Goal: Check status: Check status

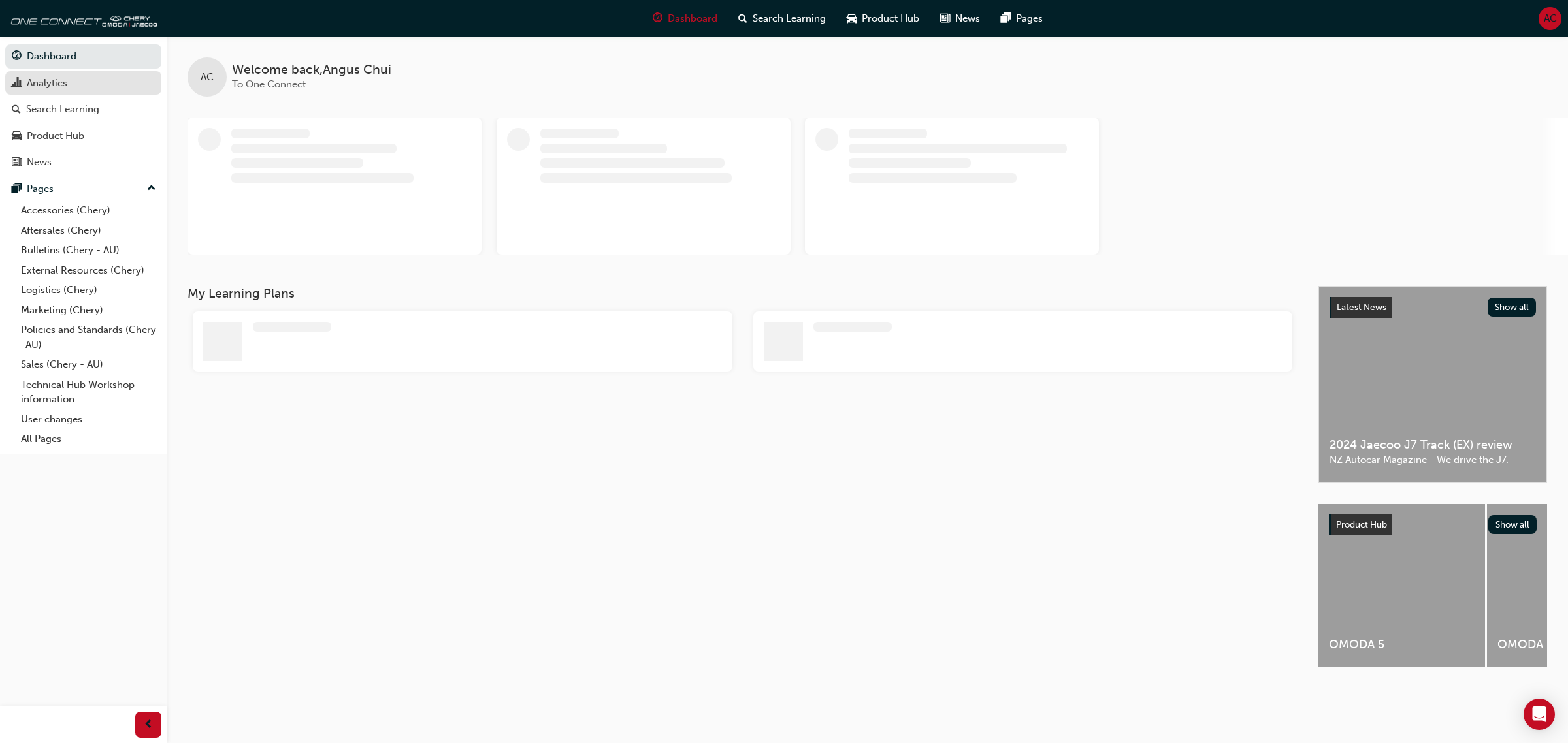
click at [69, 92] on link "Analytics" at bounding box center [83, 83] width 156 height 24
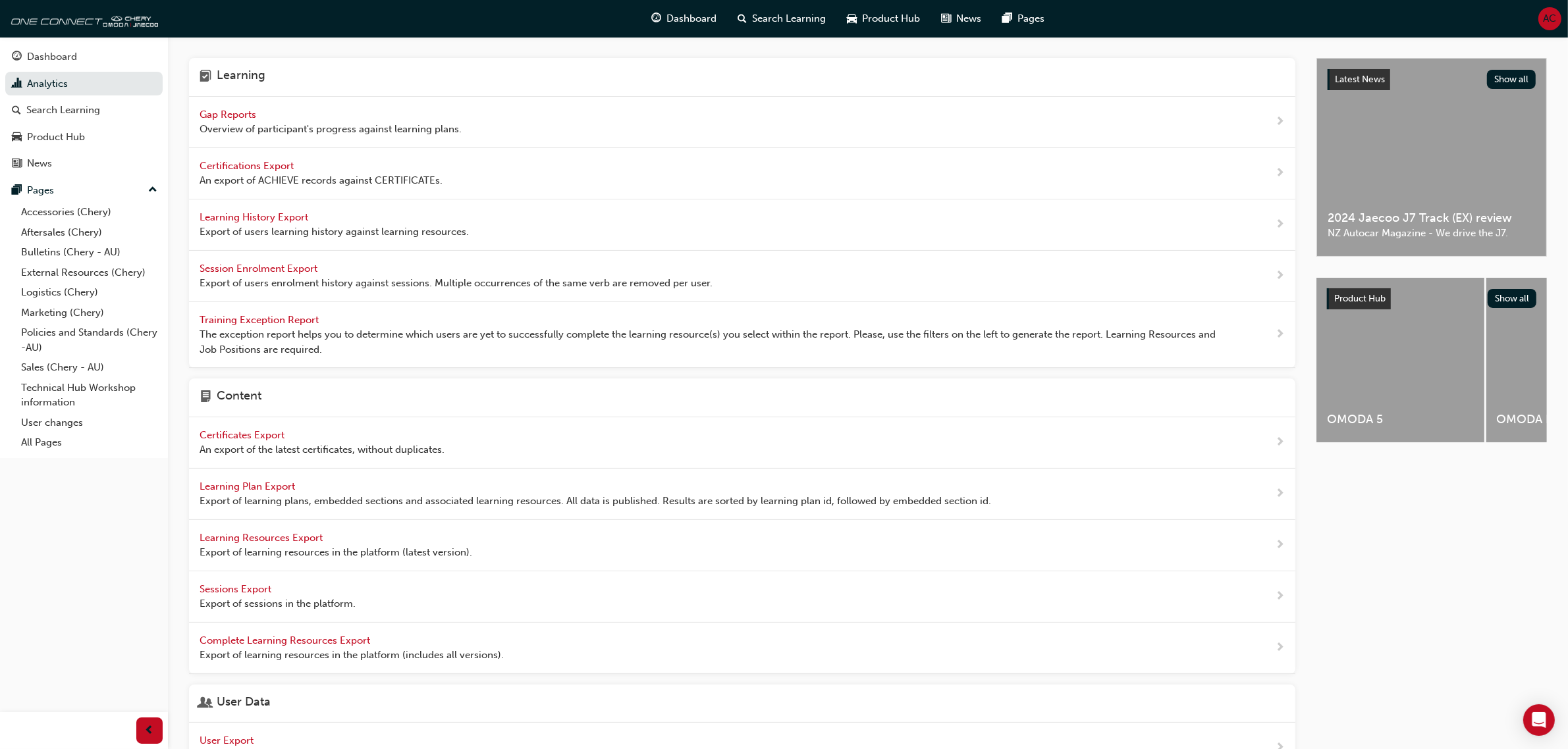
click at [251, 113] on span "Gap Reports" at bounding box center [228, 114] width 59 height 12
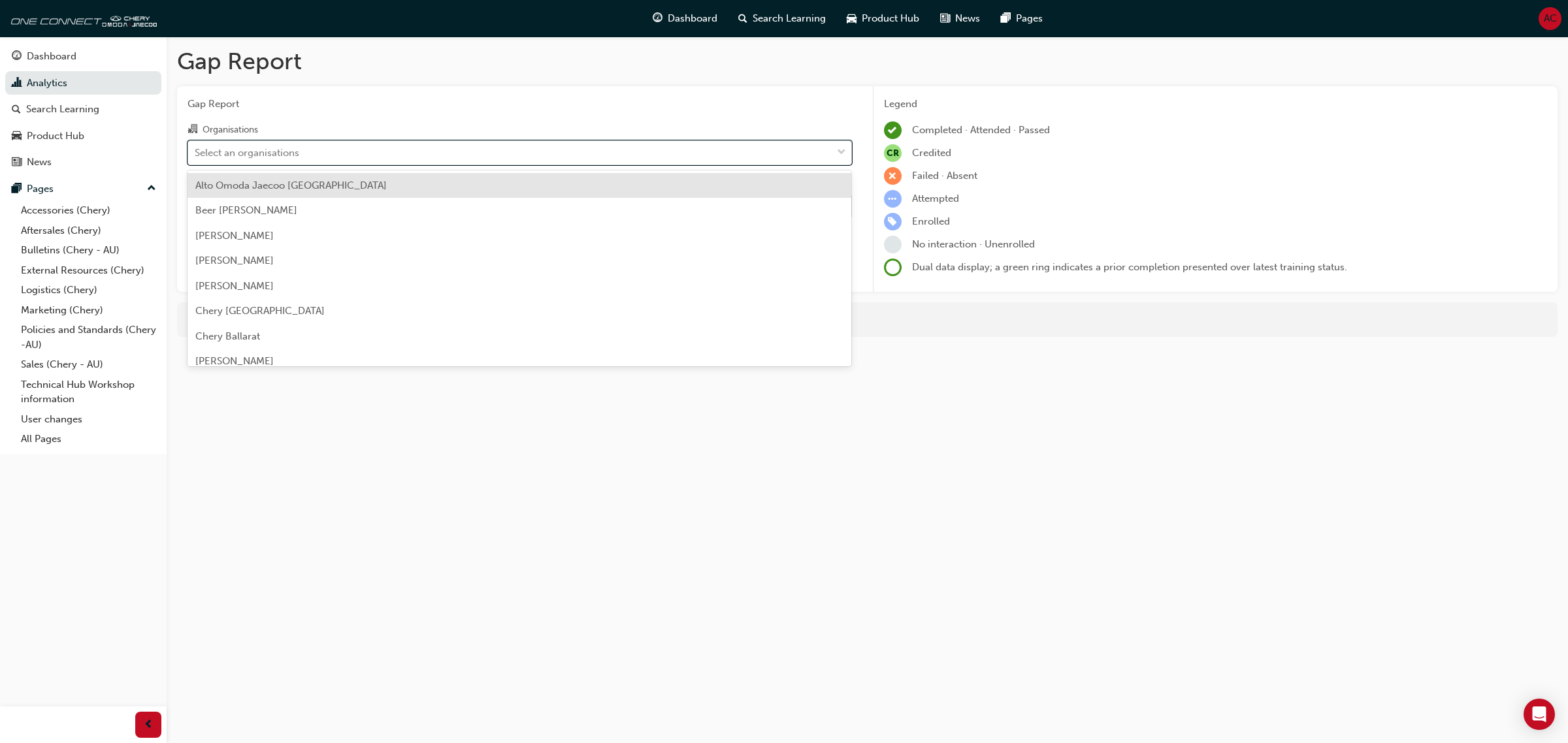
click at [497, 142] on div "Select an organisations" at bounding box center [510, 152] width 644 height 23
click at [196, 146] on input "Organisations option Alto Omoda Jaecoo [GEOGRAPHIC_DATA] focused, 1 of 157. 157…" at bounding box center [195, 151] width 1 height 11
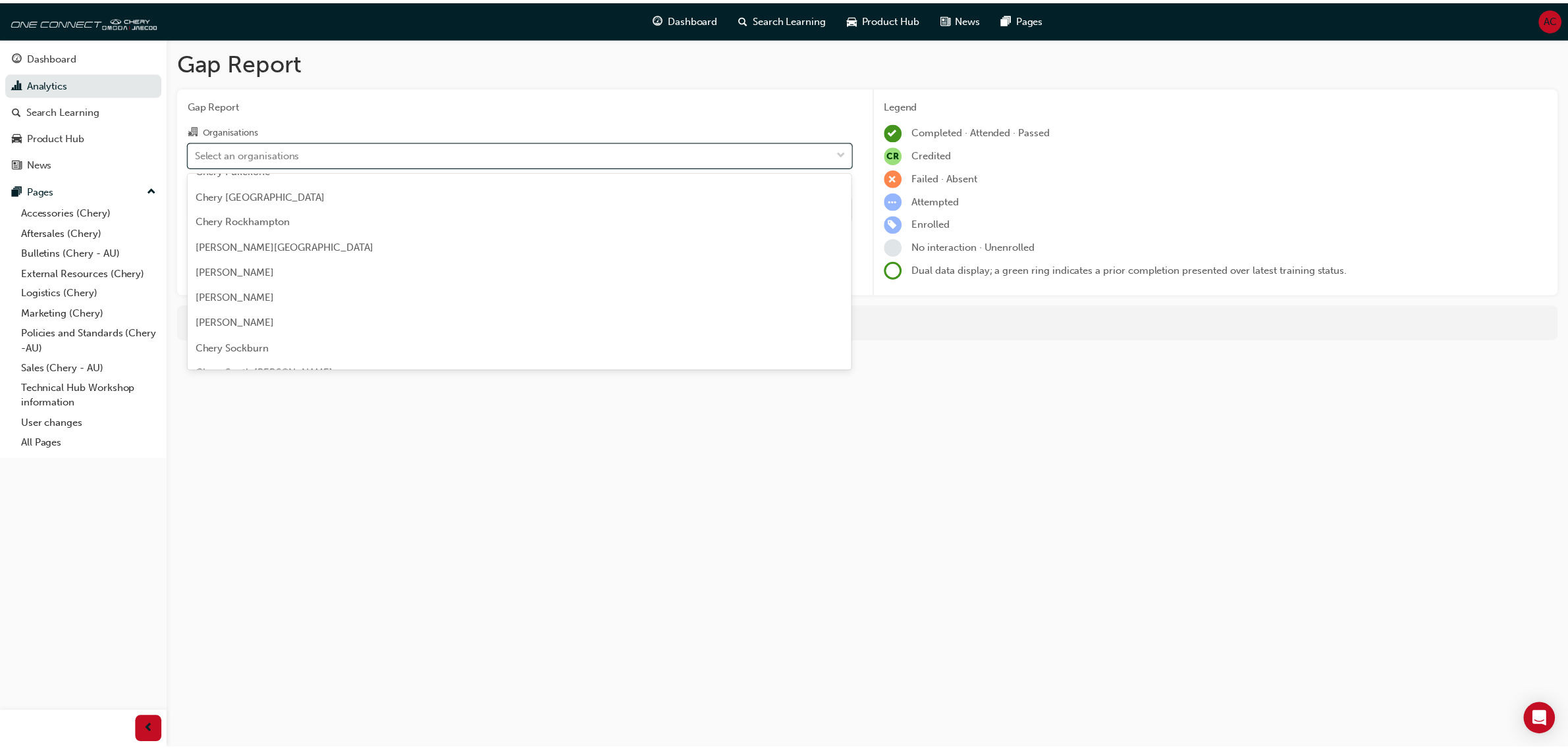
scroll to position [1976, 0]
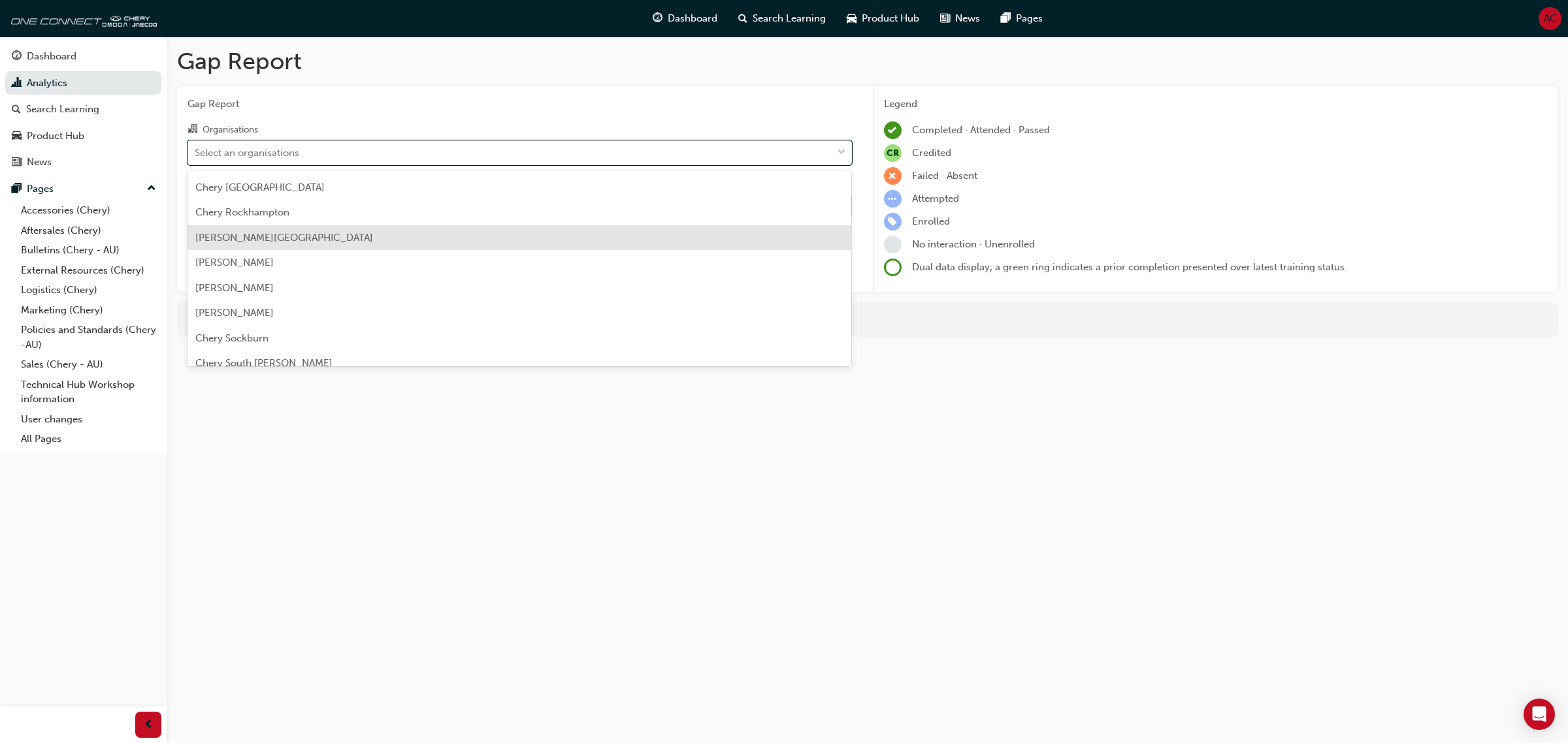
click at [458, 239] on div "[PERSON_NAME][GEOGRAPHIC_DATA]" at bounding box center [519, 238] width 664 height 25
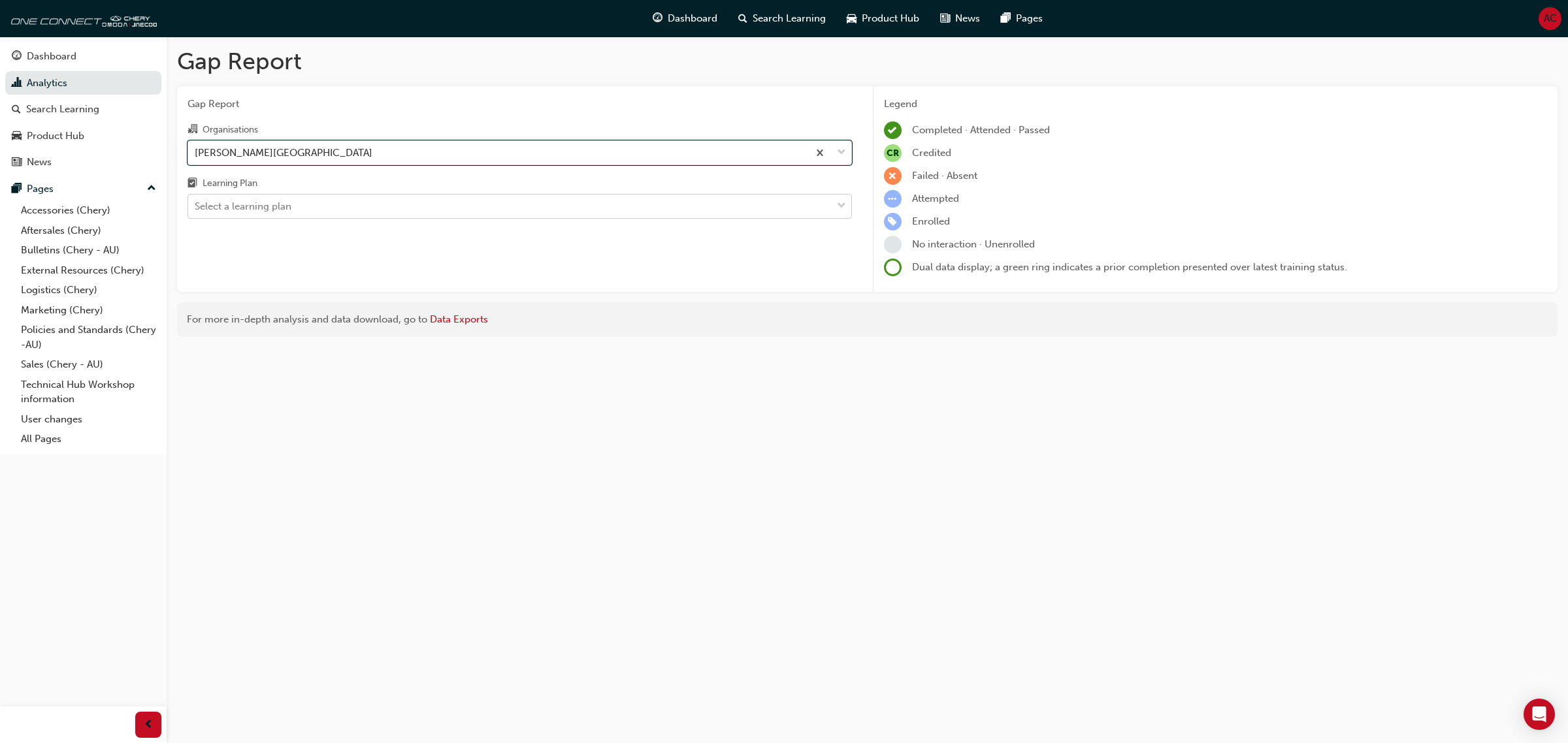
click at [451, 216] on div "Select a learning plan" at bounding box center [510, 207] width 644 height 23
click at [196, 212] on input "Learning Plan Select a learning plan" at bounding box center [195, 206] width 1 height 11
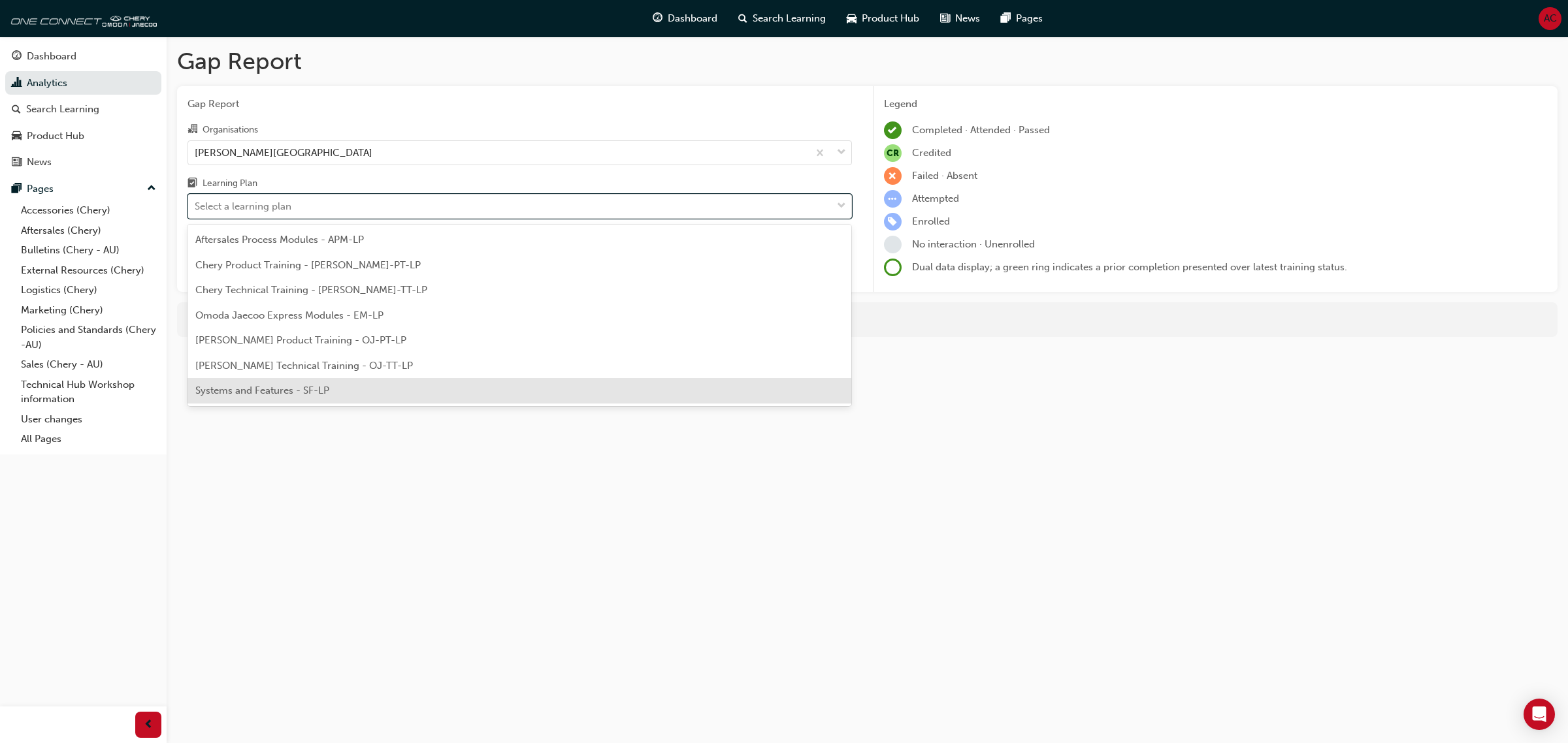
click at [446, 382] on div "Systems and Features - SF-LP" at bounding box center [519, 391] width 664 height 25
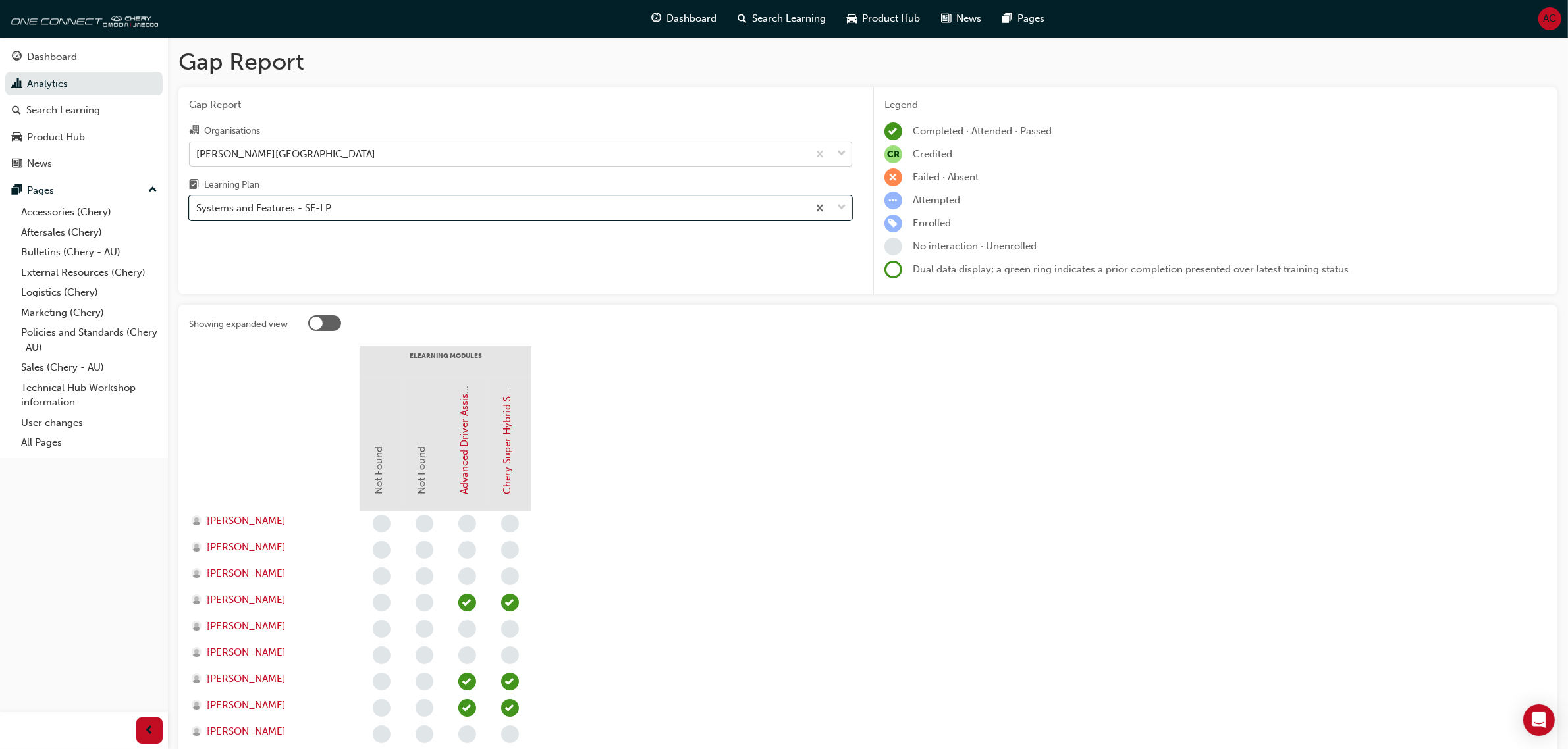
click at [518, 158] on div "[PERSON_NAME][GEOGRAPHIC_DATA]" at bounding box center [499, 153] width 619 height 23
click at [197, 158] on input "Organisations [PERSON_NAME][GEOGRAPHIC_DATA]" at bounding box center [196, 153] width 1 height 11
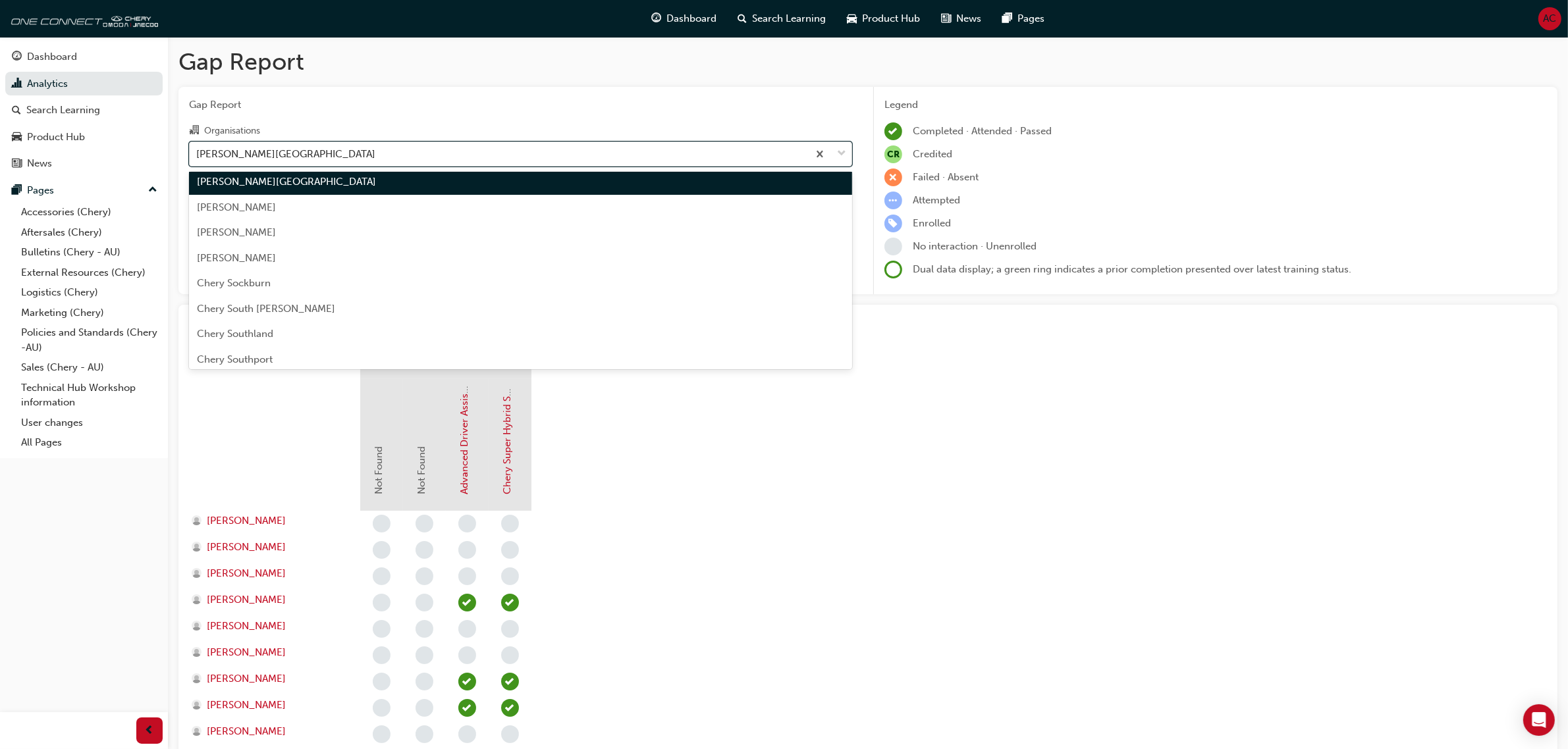
scroll to position [2112, 0]
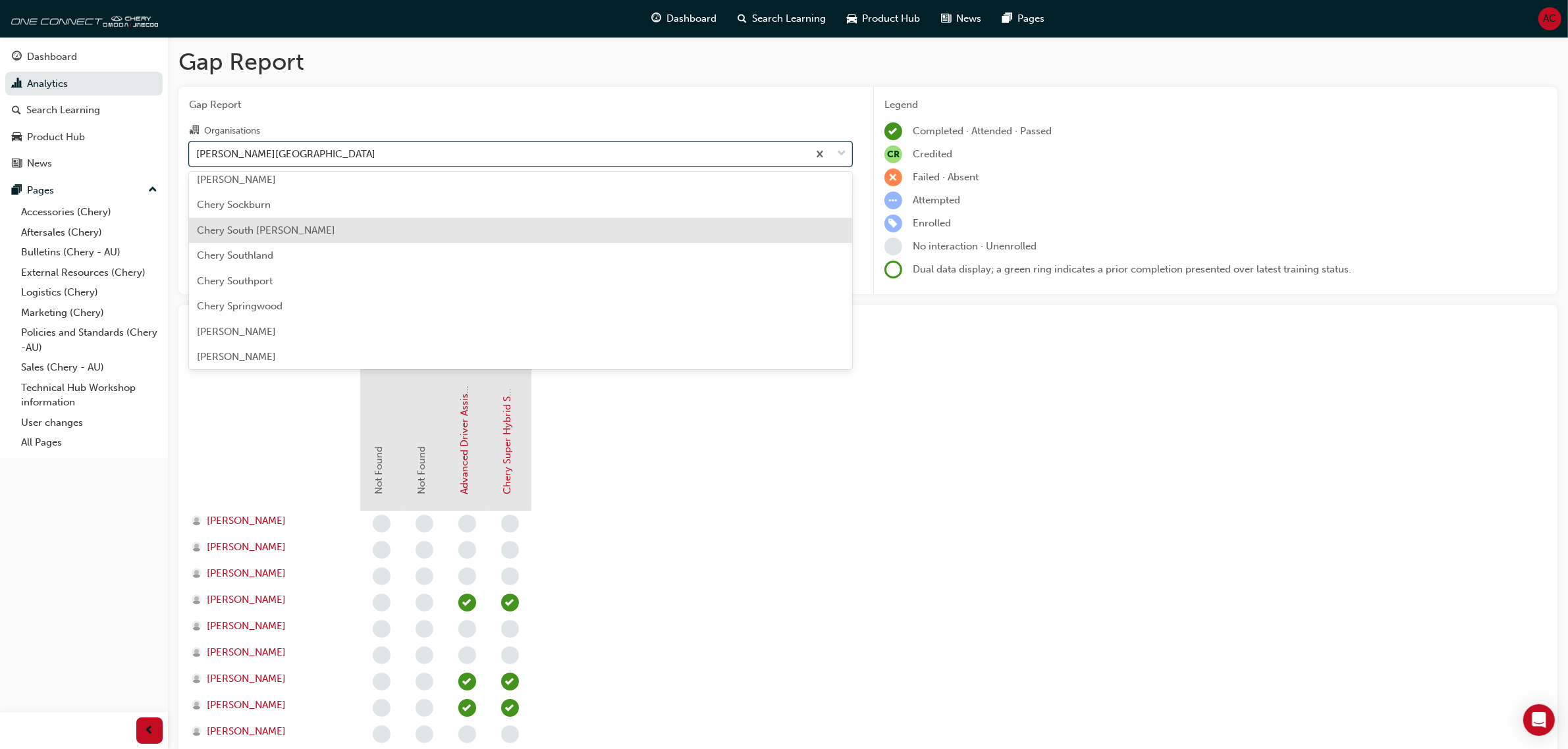
click at [465, 230] on div "Chery South [PERSON_NAME]" at bounding box center [521, 231] width 663 height 26
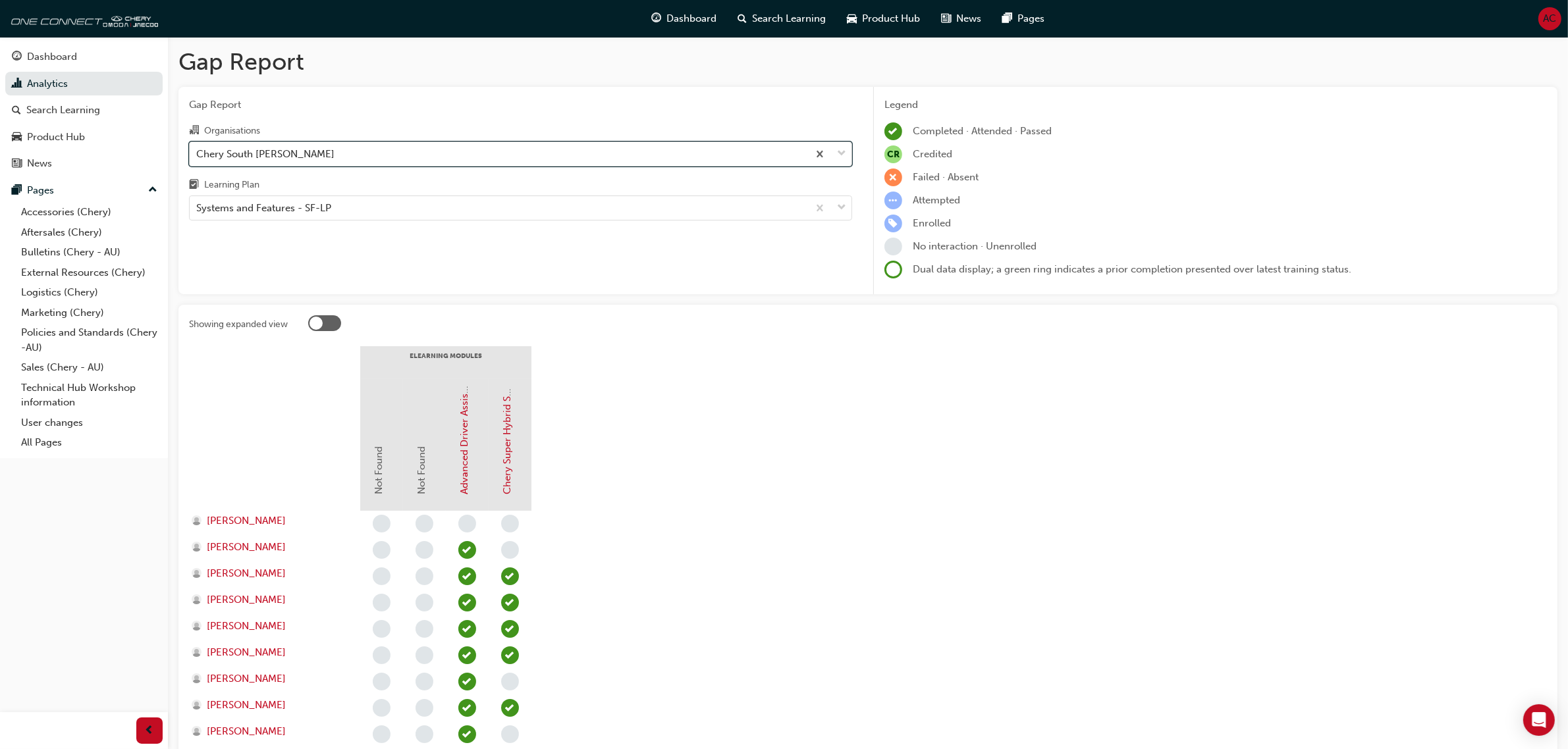
click at [541, 153] on div "Chery South [PERSON_NAME]" at bounding box center [499, 153] width 619 height 23
click at [197, 153] on input "Organisations option Chery South [PERSON_NAME], selected. 0 results available. …" at bounding box center [196, 153] width 1 height 11
